Goal: Task Accomplishment & Management: Use online tool/utility

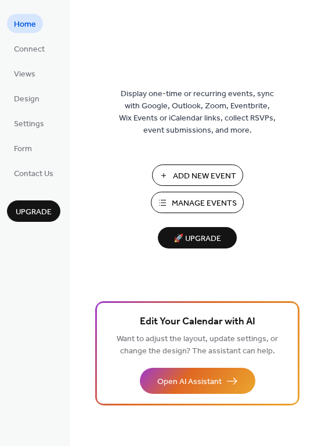
click at [219, 204] on span "Manage Events" at bounding box center [204, 204] width 65 height 12
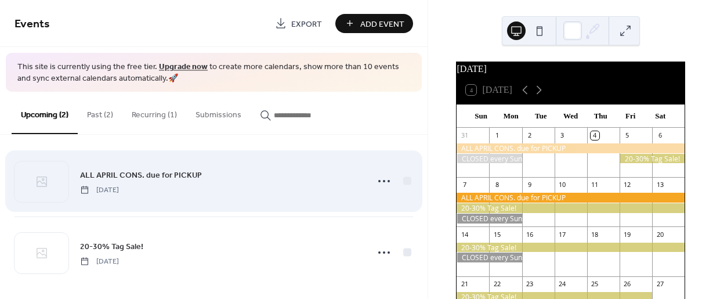
scroll to position [13, 0]
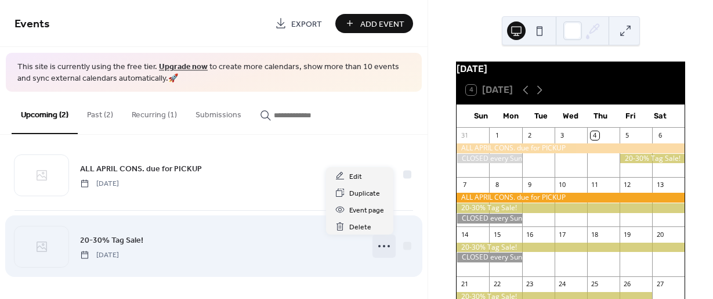
click at [378, 245] on icon at bounding box center [384, 246] width 19 height 19
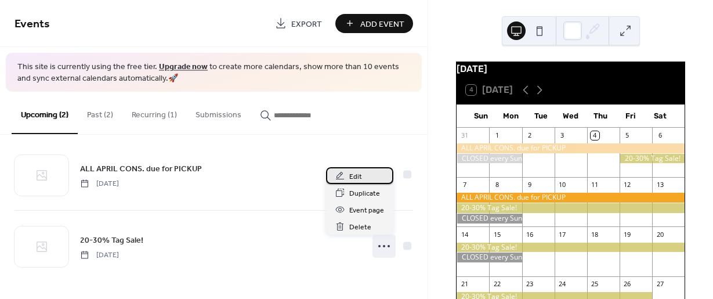
click at [365, 179] on div "Edit" at bounding box center [359, 175] width 67 height 17
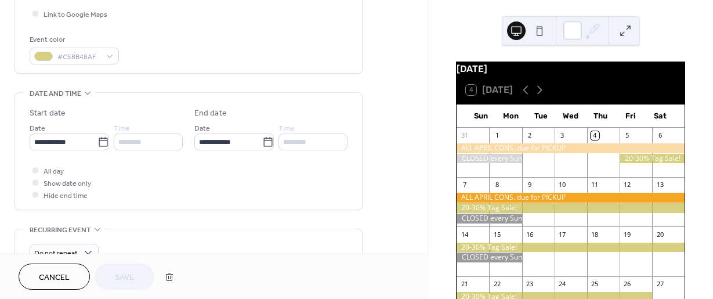
scroll to position [290, 0]
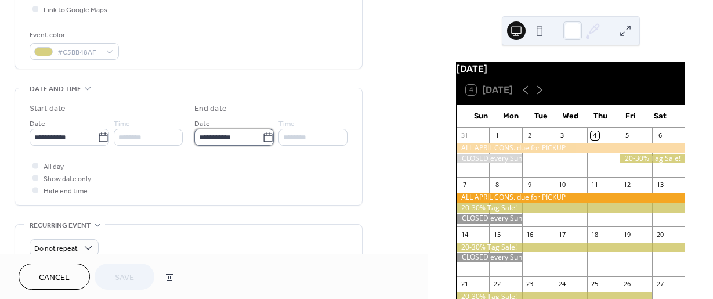
click at [212, 137] on input "**********" at bounding box center [228, 137] width 68 height 17
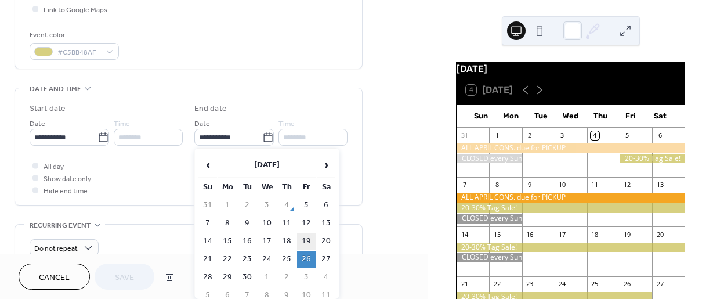
click at [311, 232] on table "‹ [DATE] › Su Mo Tu We Th Fr Sa 31 1 2 3 4 5 6 7 8 9 10 11 12 13 14 15 16 17 18…" at bounding box center [266, 227] width 139 height 153
click at [310, 236] on td "19" at bounding box center [306, 241] width 19 height 17
type input "**********"
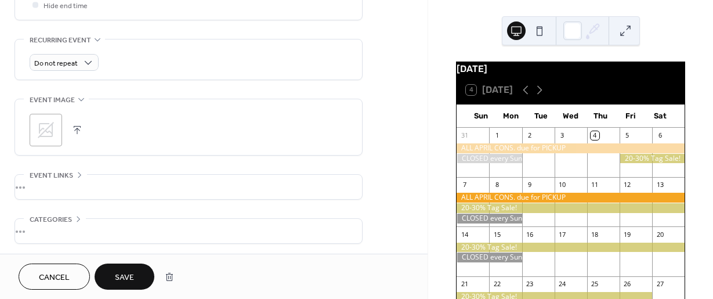
scroll to position [521, 0]
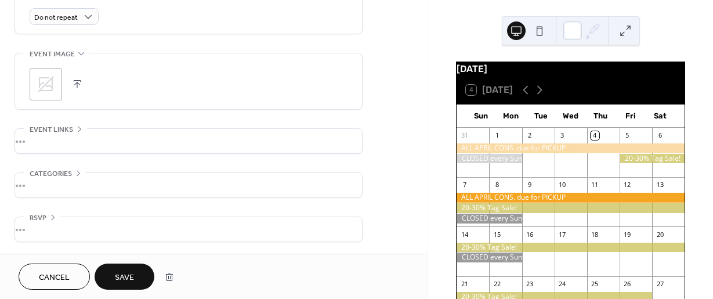
click at [142, 269] on button "Save" at bounding box center [125, 276] width 60 height 26
